Goal: Task Accomplishment & Management: Manage account settings

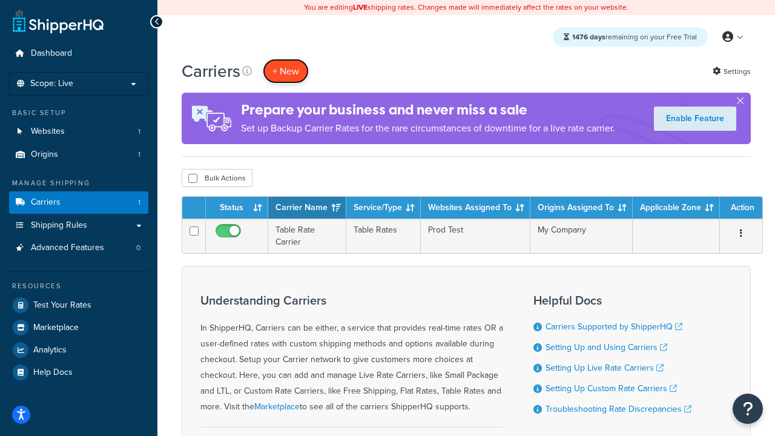
click at [286, 71] on button "+ New" at bounding box center [286, 71] width 46 height 25
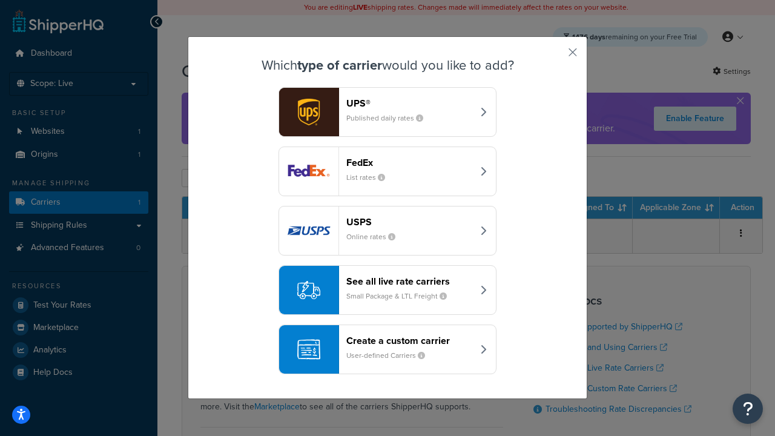
click at [409, 163] on header "FedEx" at bounding box center [409, 162] width 126 height 11
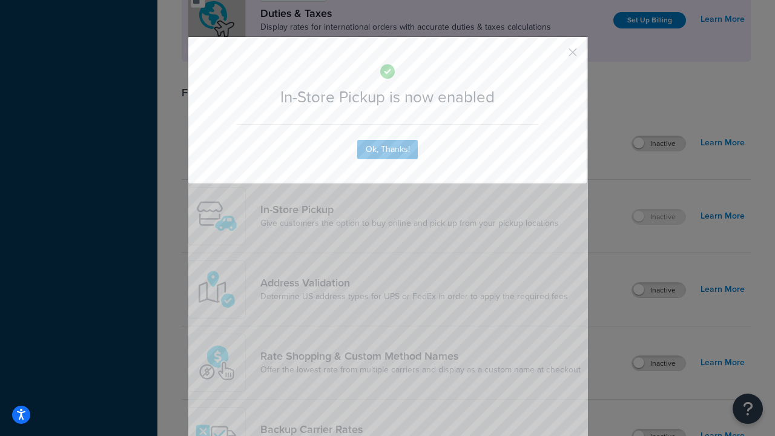
click at [554, 56] on button "button" at bounding box center [554, 56] width 3 height 3
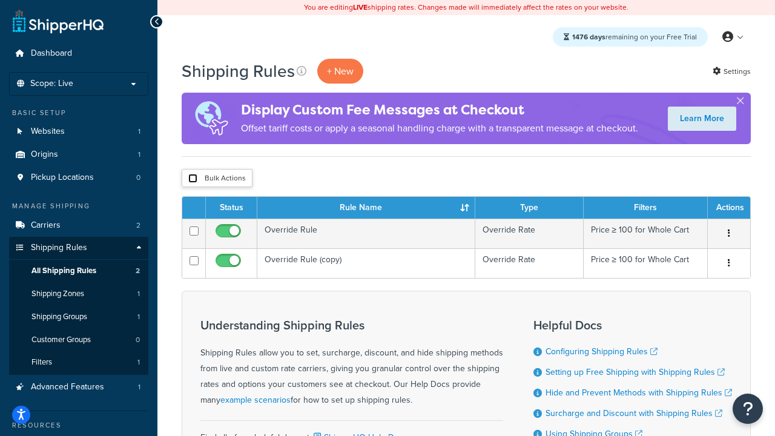
click at [192, 179] on input "checkbox" at bounding box center [192, 178] width 9 height 9
checkbox input "true"
click at [0, 0] on button "Delete" at bounding box center [0, 0] width 0 height 0
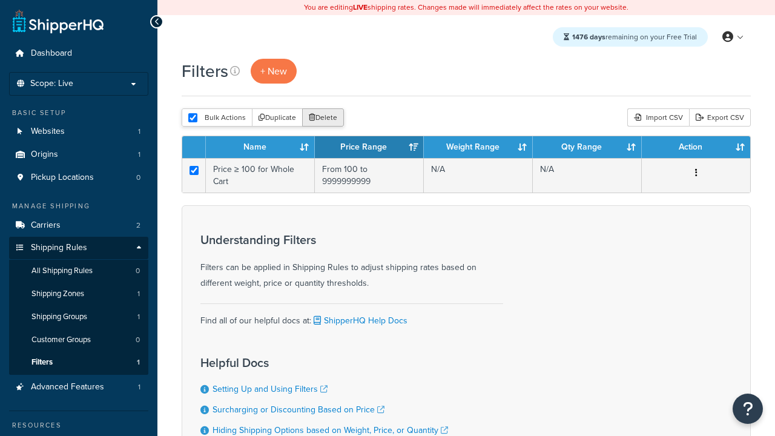
click at [322, 119] on button "Delete" at bounding box center [323, 117] width 42 height 18
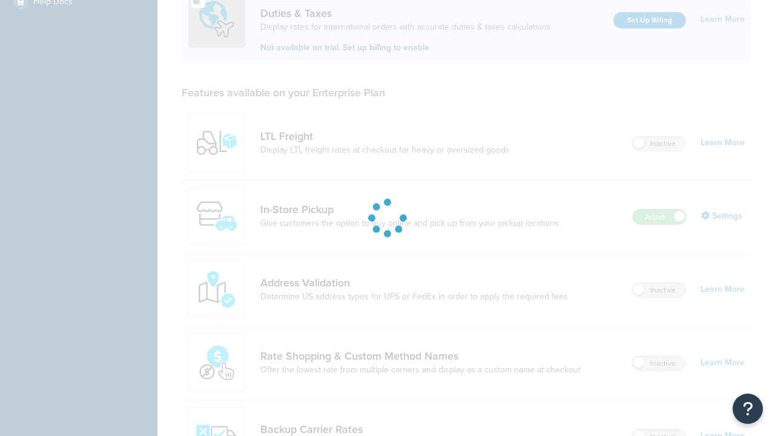
scroll to position [370, 0]
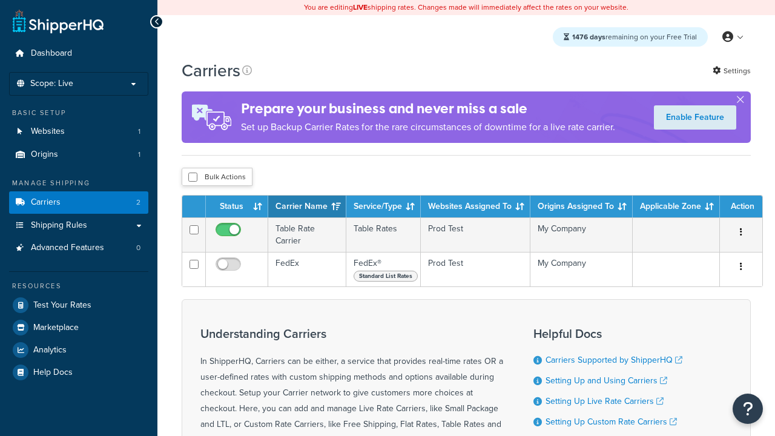
click at [192, 178] on input "checkbox" at bounding box center [192, 176] width 9 height 9
checkbox input "true"
click at [0, 0] on button "Delete" at bounding box center [0, 0] width 0 height 0
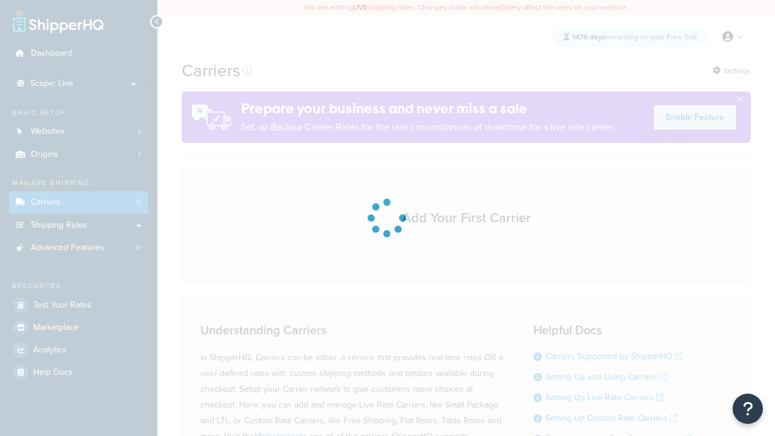
scroll to position [241, 0]
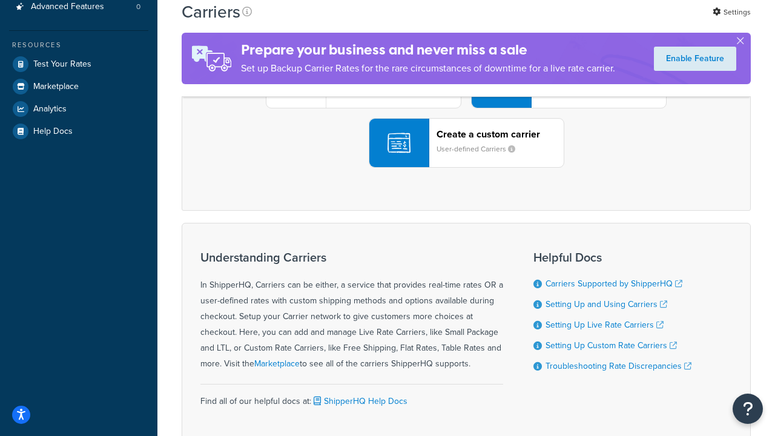
click at [466, 168] on div "UPS® Published daily rates FedEx List rates USPS Online rates See all live rate…" at bounding box center [465, 83] width 543 height 168
click at [466, 157] on div "Create a custom carrier User-defined Carriers" at bounding box center [499, 142] width 127 height 29
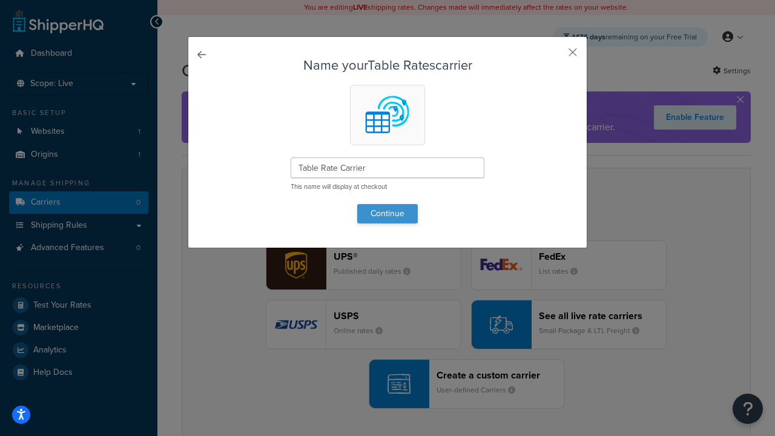
type input "Table Rate Carrier"
click at [387, 213] on button "Continue" at bounding box center [387, 213] width 61 height 19
click at [554, 56] on button "button" at bounding box center [554, 56] width 3 height 3
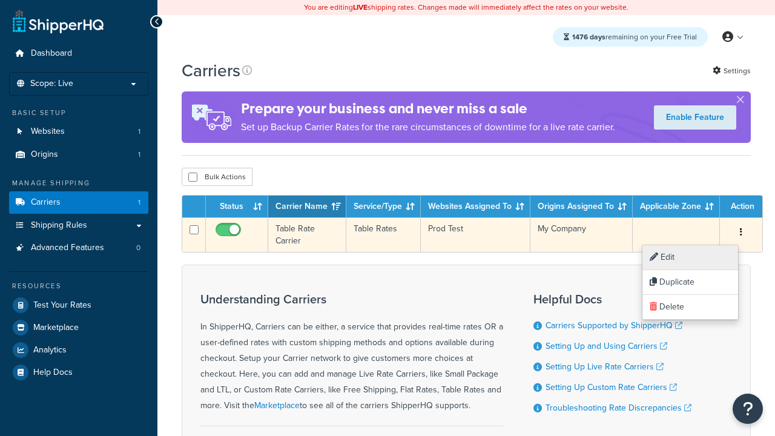
click at [689, 257] on link "Edit" at bounding box center [690, 257] width 96 height 25
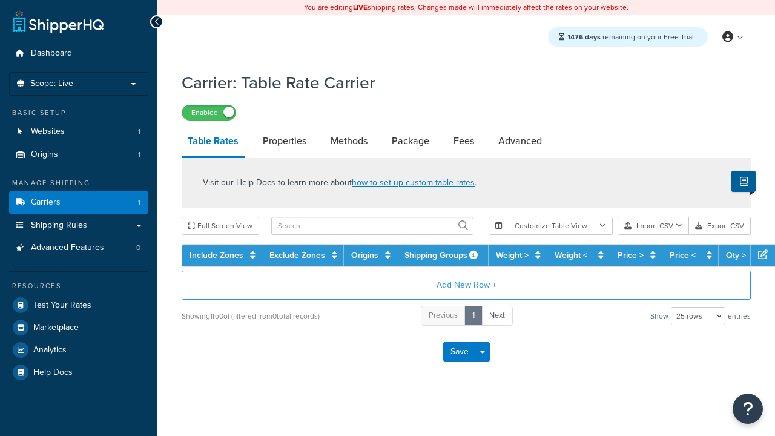
select select "25"
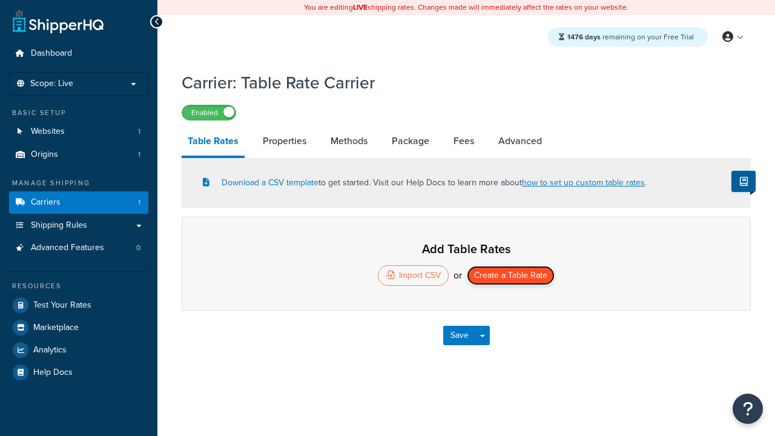
click at [511, 277] on button "Create a Table Rate" at bounding box center [511, 275] width 88 height 19
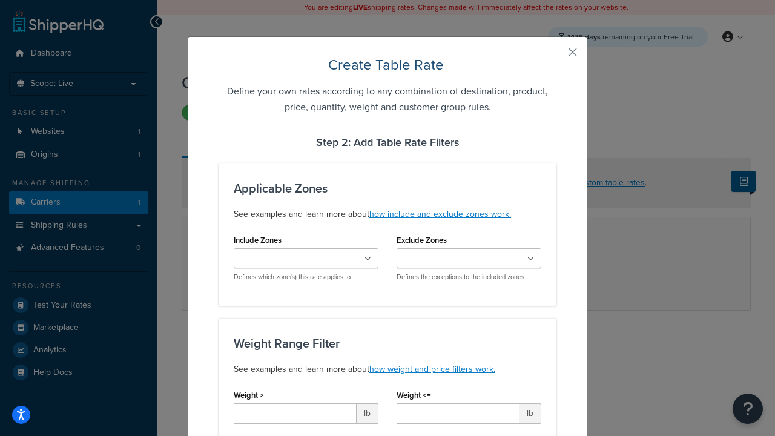
scroll to position [756, 0]
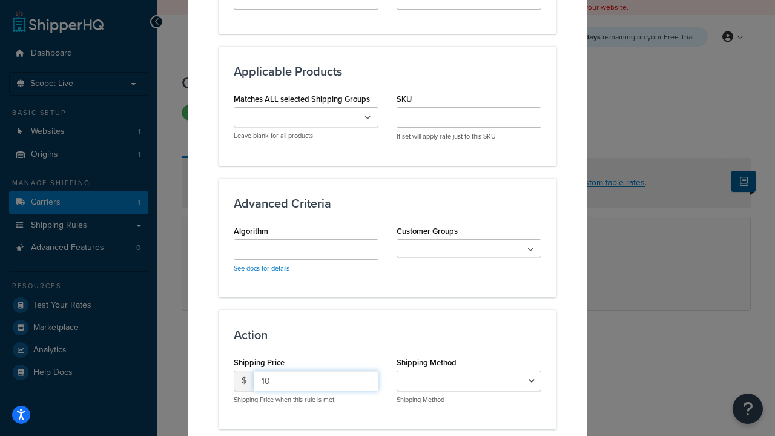
type input "10"
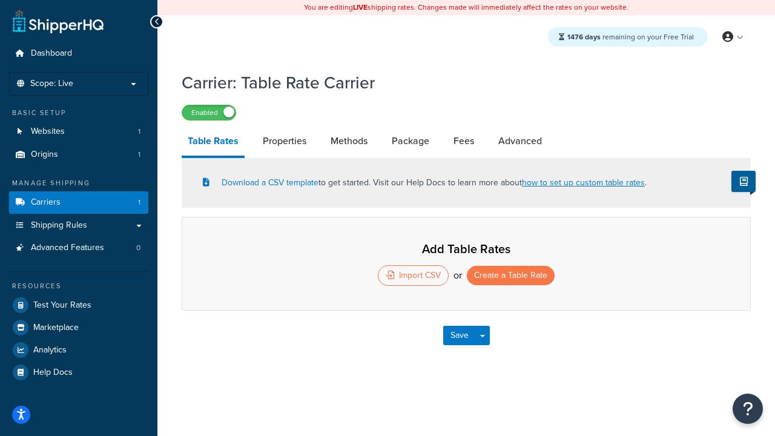
select select "25"
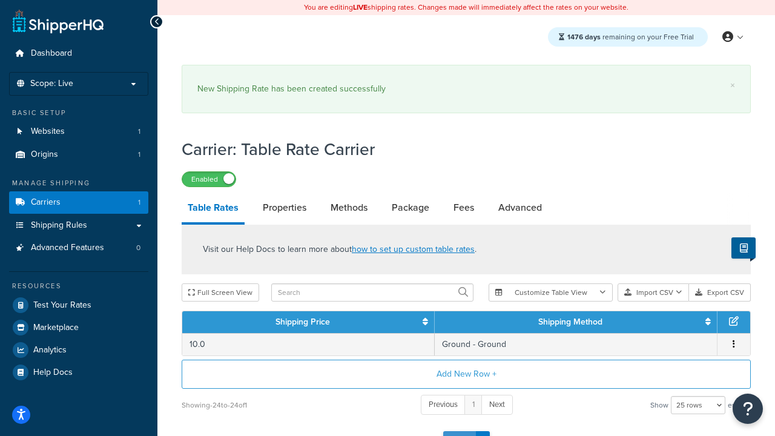
click at [459, 431] on button "Save" at bounding box center [459, 440] width 33 height 19
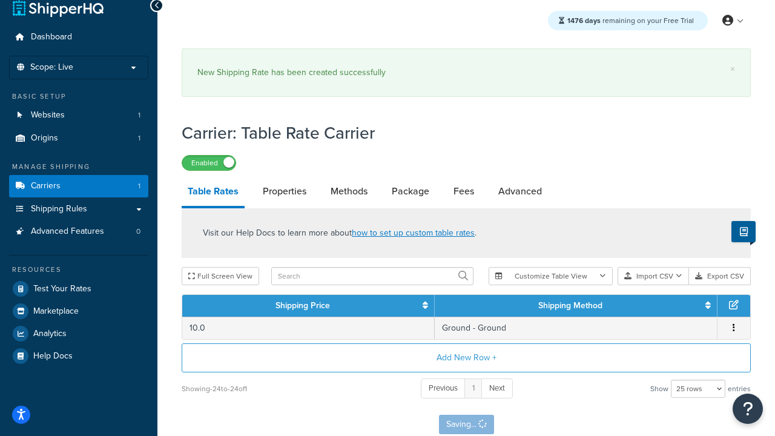
scroll to position [0, 0]
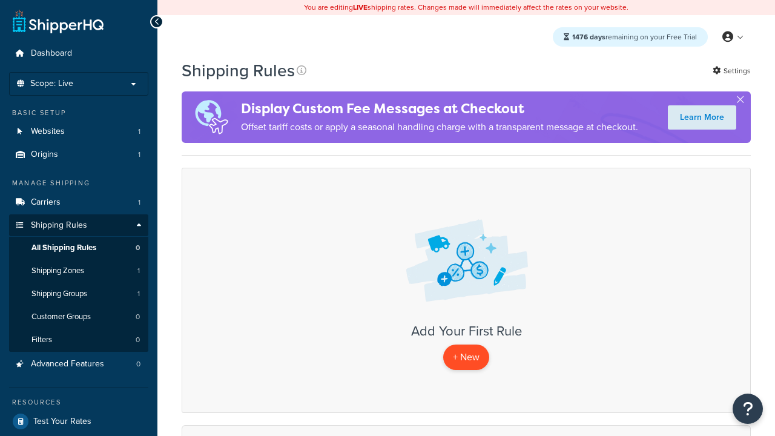
click at [465, 358] on p "+ New" at bounding box center [466, 356] width 46 height 25
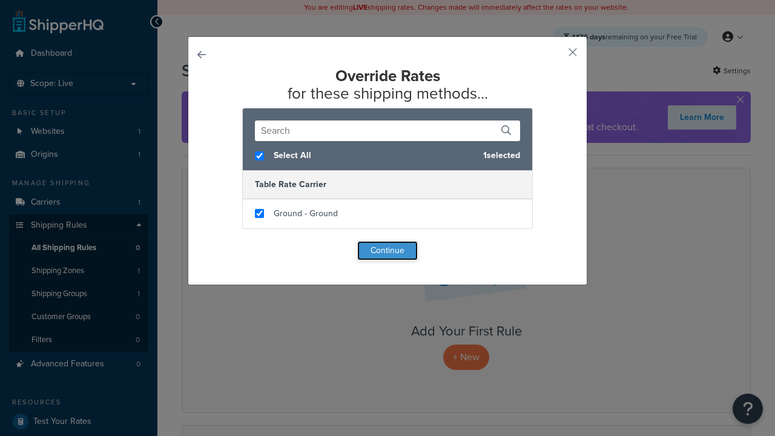
click at [387, 251] on button "Continue" at bounding box center [387, 250] width 61 height 19
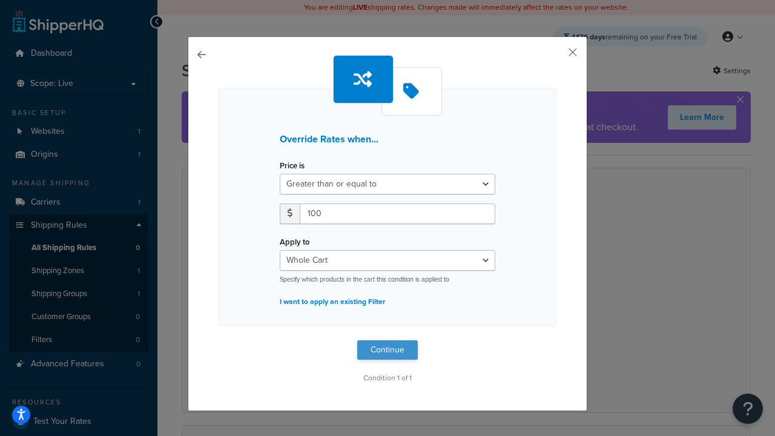
type input "100"
click at [387, 349] on button "Continue" at bounding box center [387, 349] width 61 height 19
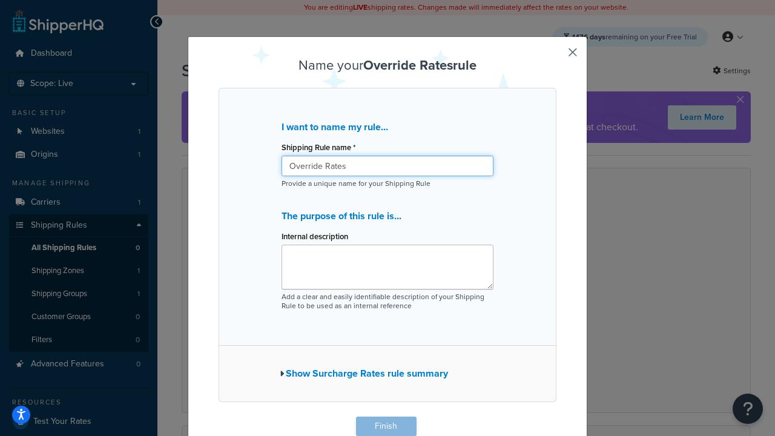
type input "Override Rates"
click at [386, 426] on button "Finish" at bounding box center [386, 425] width 61 height 19
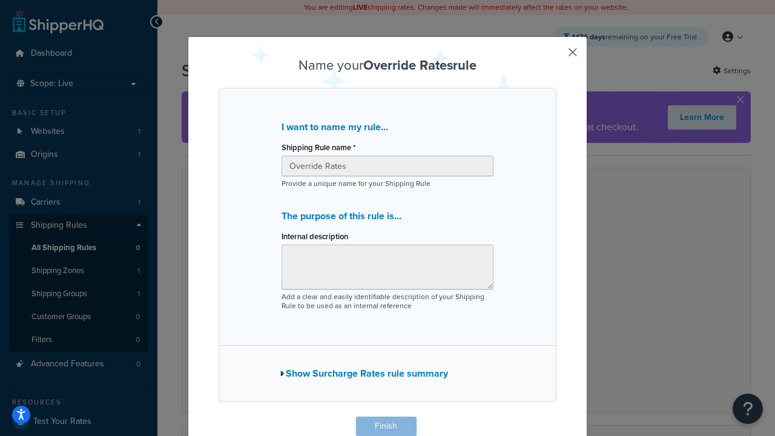
scroll to position [1, 0]
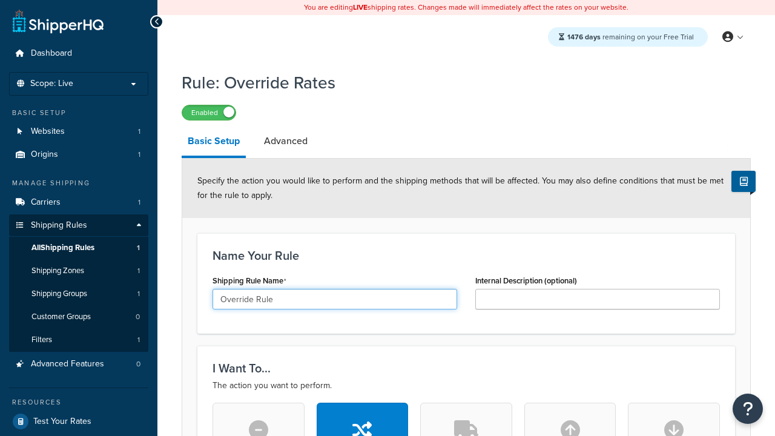
type input "Override Rule"
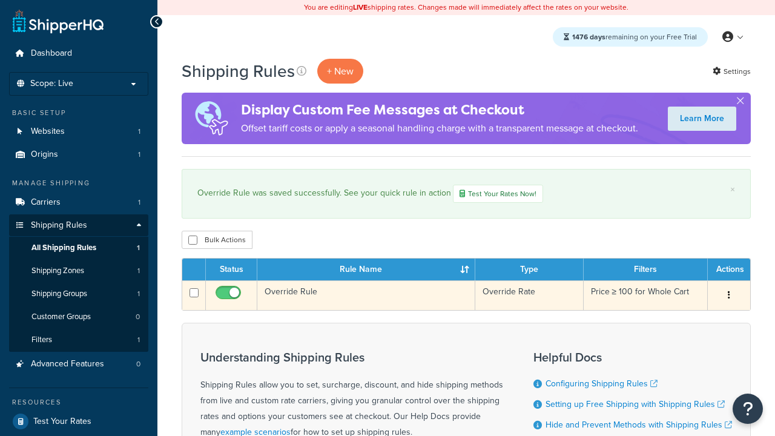
click at [728, 297] on icon "button" at bounding box center [728, 294] width 2 height 8
click at [0, 0] on link "Duplicate" at bounding box center [0, 0] width 0 height 0
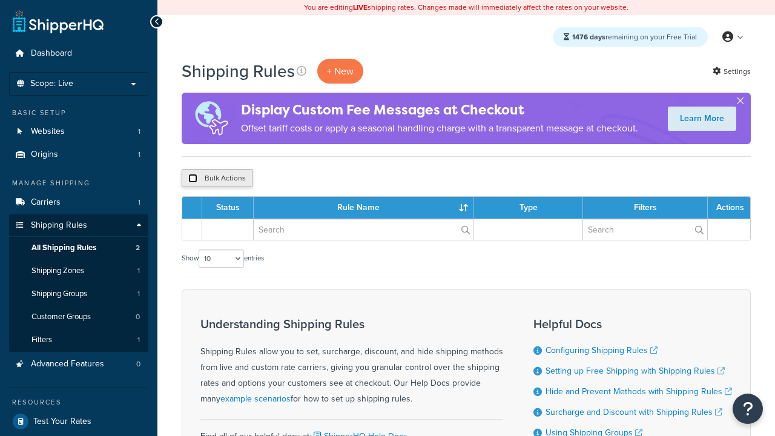
click at [192, 179] on input "checkbox" at bounding box center [192, 178] width 9 height 9
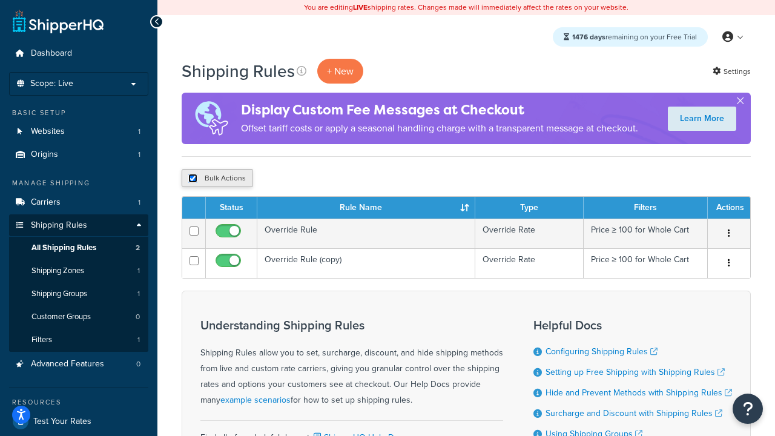
click at [192, 179] on input "checkbox" at bounding box center [192, 178] width 9 height 9
checkbox input "false"
click at [192, 179] on input "checkbox" at bounding box center [192, 178] width 9 height 9
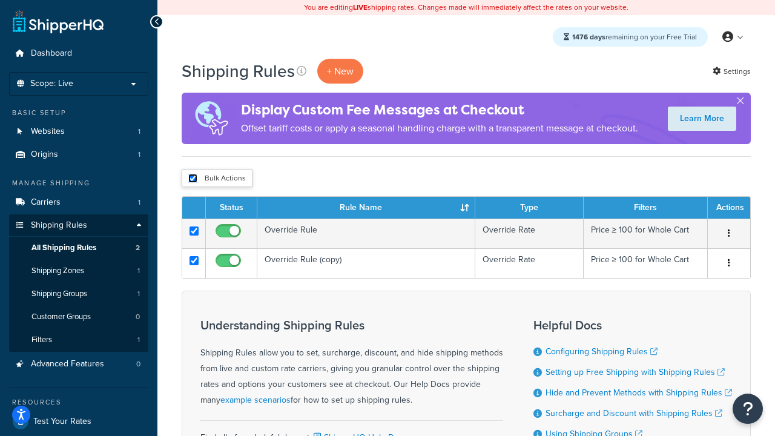
checkbox input "true"
click at [0, 0] on button "Duplicate" at bounding box center [0, 0] width 0 height 0
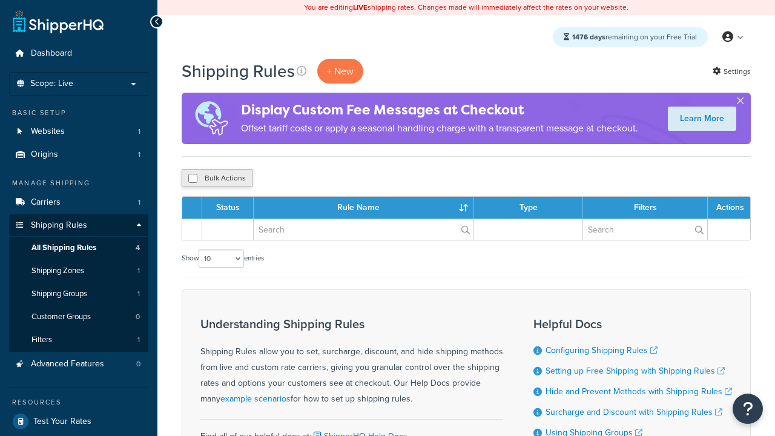
click at [216, 179] on button "Bulk Actions" at bounding box center [217, 178] width 71 height 18
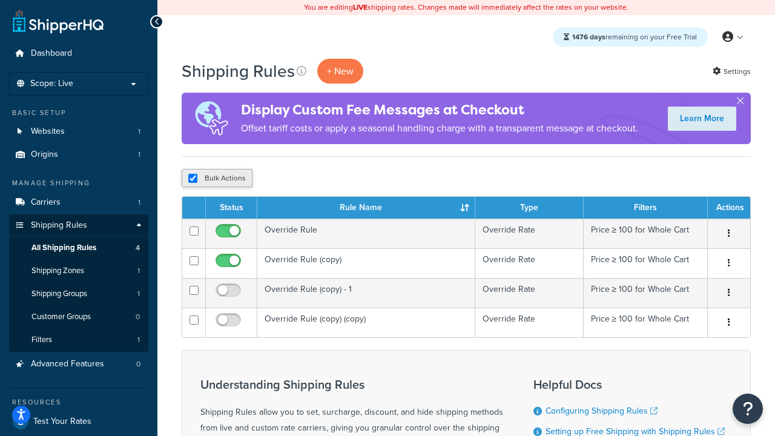
click at [216, 179] on button "Bulk Actions" at bounding box center [217, 178] width 71 height 18
checkbox input "true"
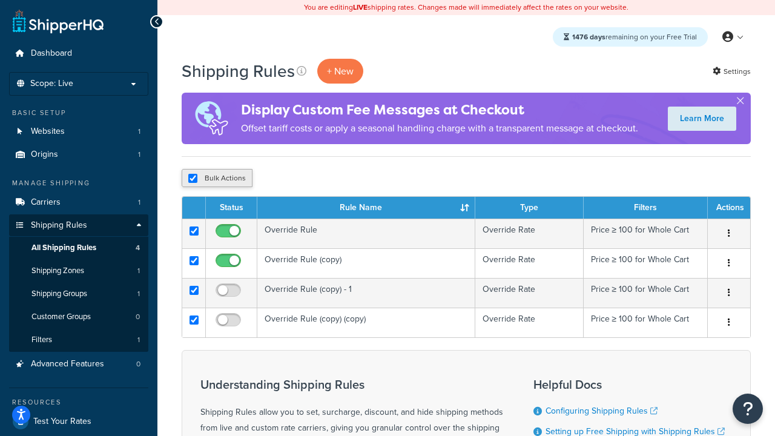
checkbox input "true"
click at [322, 179] on button "Delete" at bounding box center [323, 178] width 42 height 18
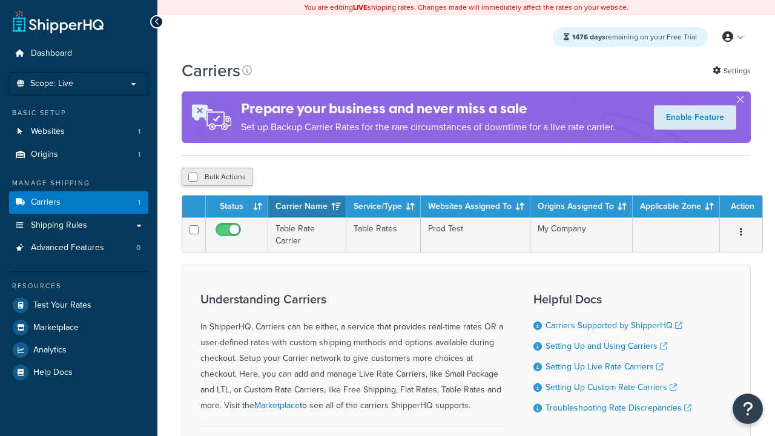
click at [192, 179] on input "checkbox" at bounding box center [192, 176] width 9 height 9
checkbox input "true"
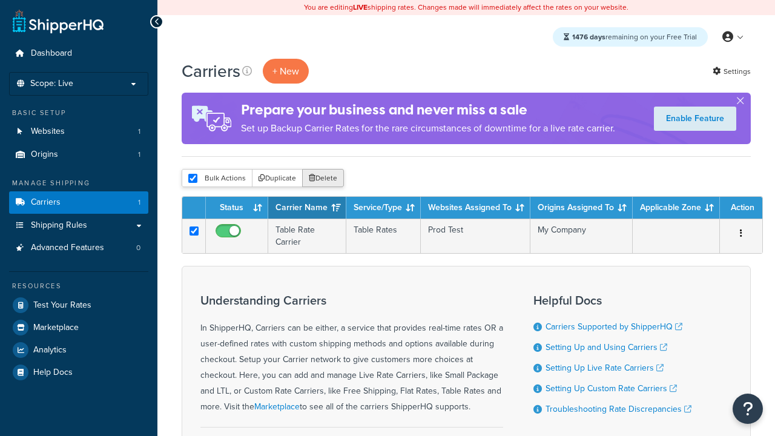
click at [322, 179] on button "Delete" at bounding box center [323, 178] width 42 height 18
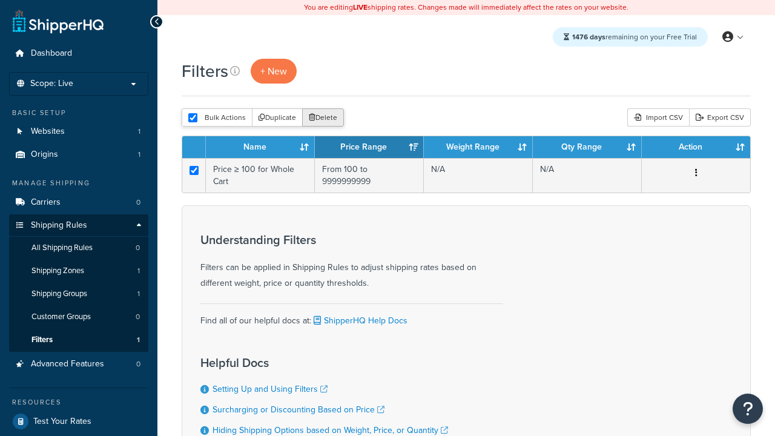
click at [322, 119] on button "Delete" at bounding box center [323, 117] width 42 height 18
